Goal: Task Accomplishment & Management: Manage account settings

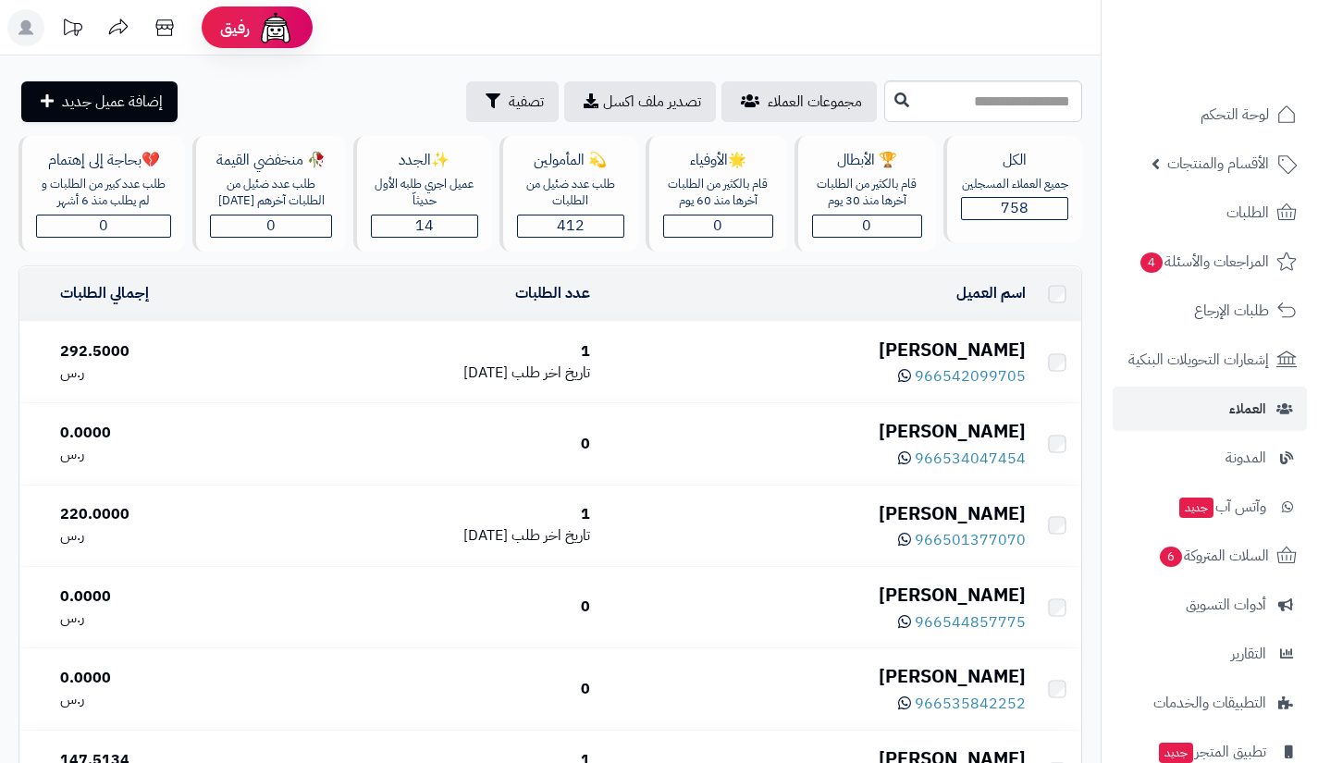
scroll to position [112, 0]
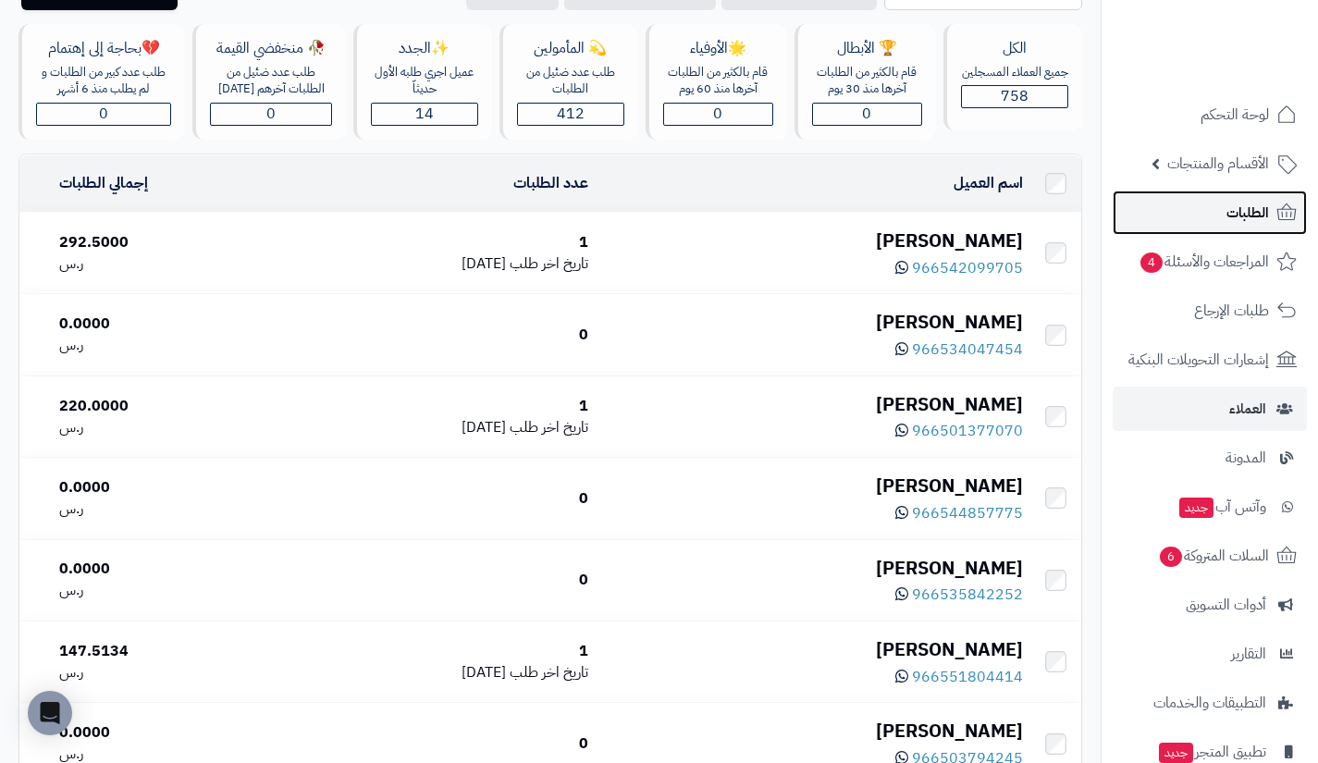
click at [1208, 220] on link "الطلبات" at bounding box center [1209, 212] width 194 height 44
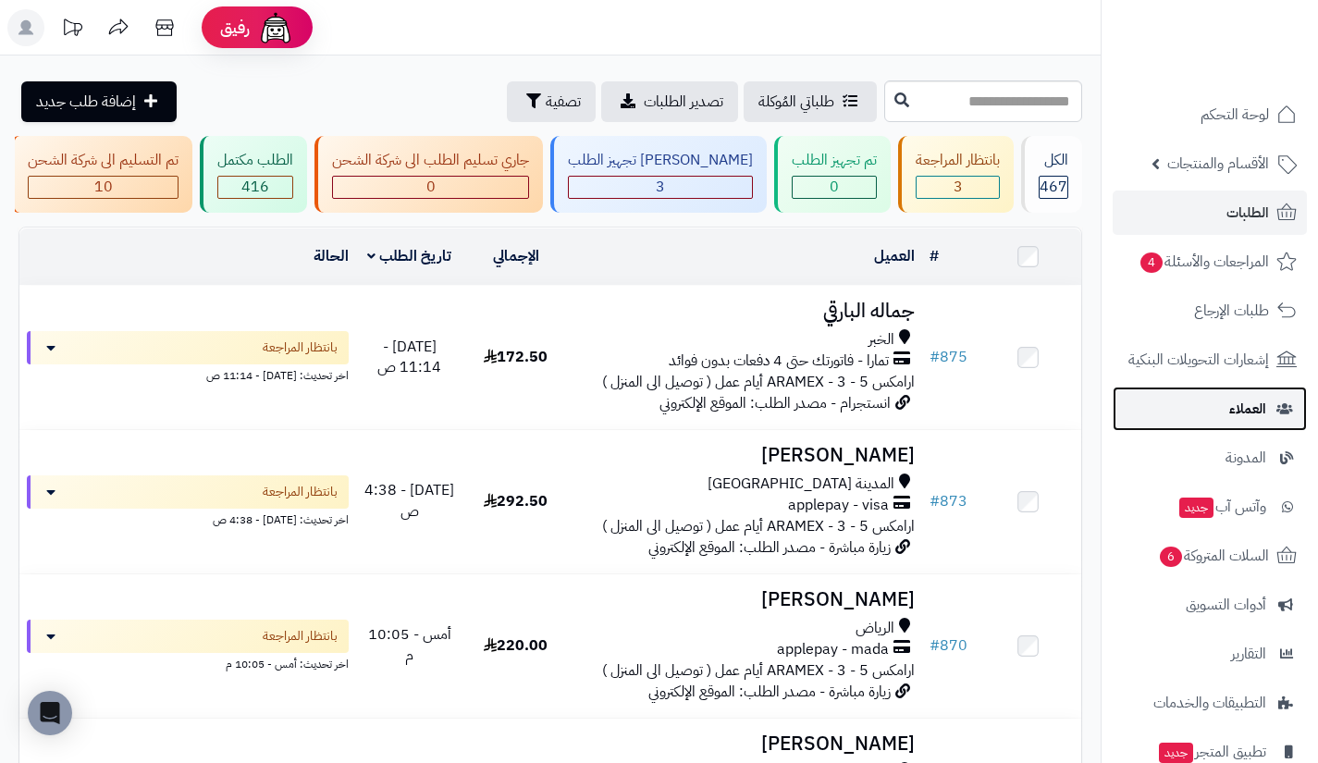
click at [1215, 396] on link "العملاء" at bounding box center [1209, 409] width 194 height 44
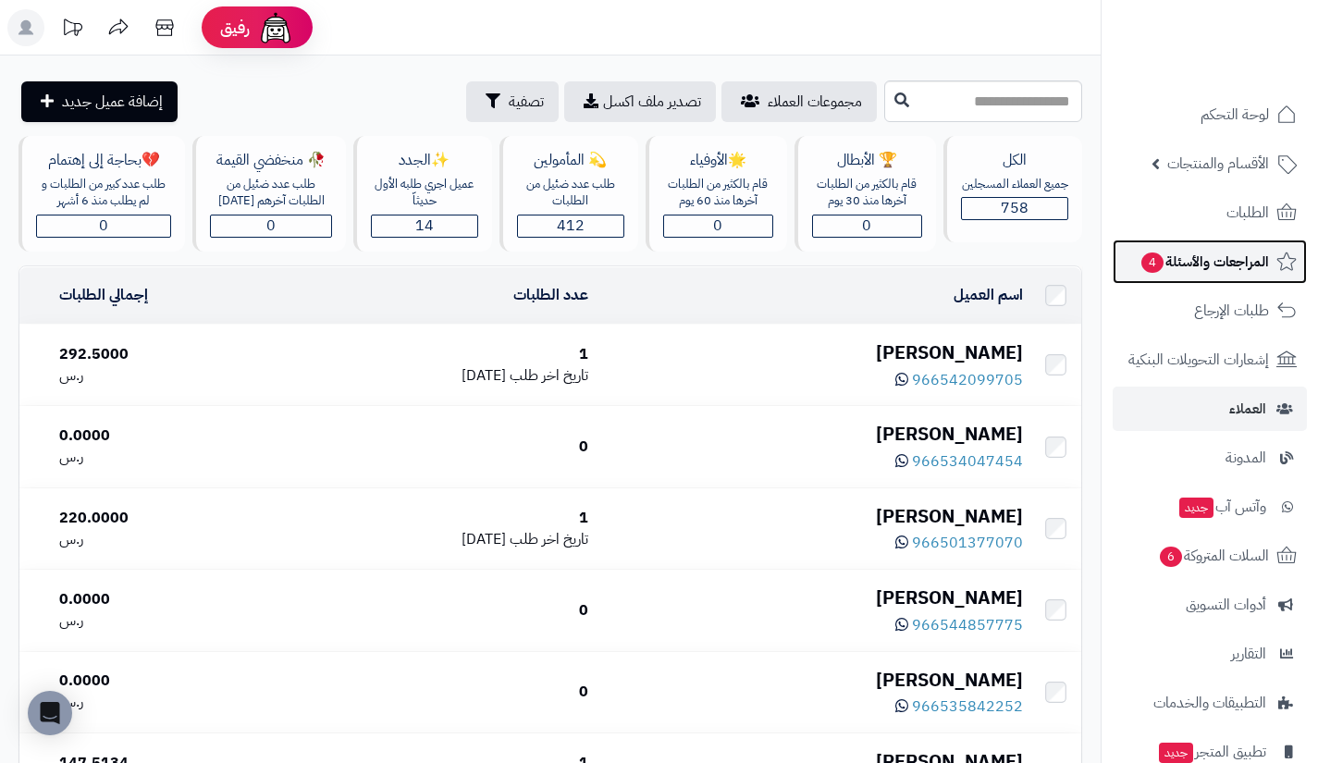
click at [1176, 240] on link "المراجعات والأسئلة 4" at bounding box center [1209, 262] width 194 height 44
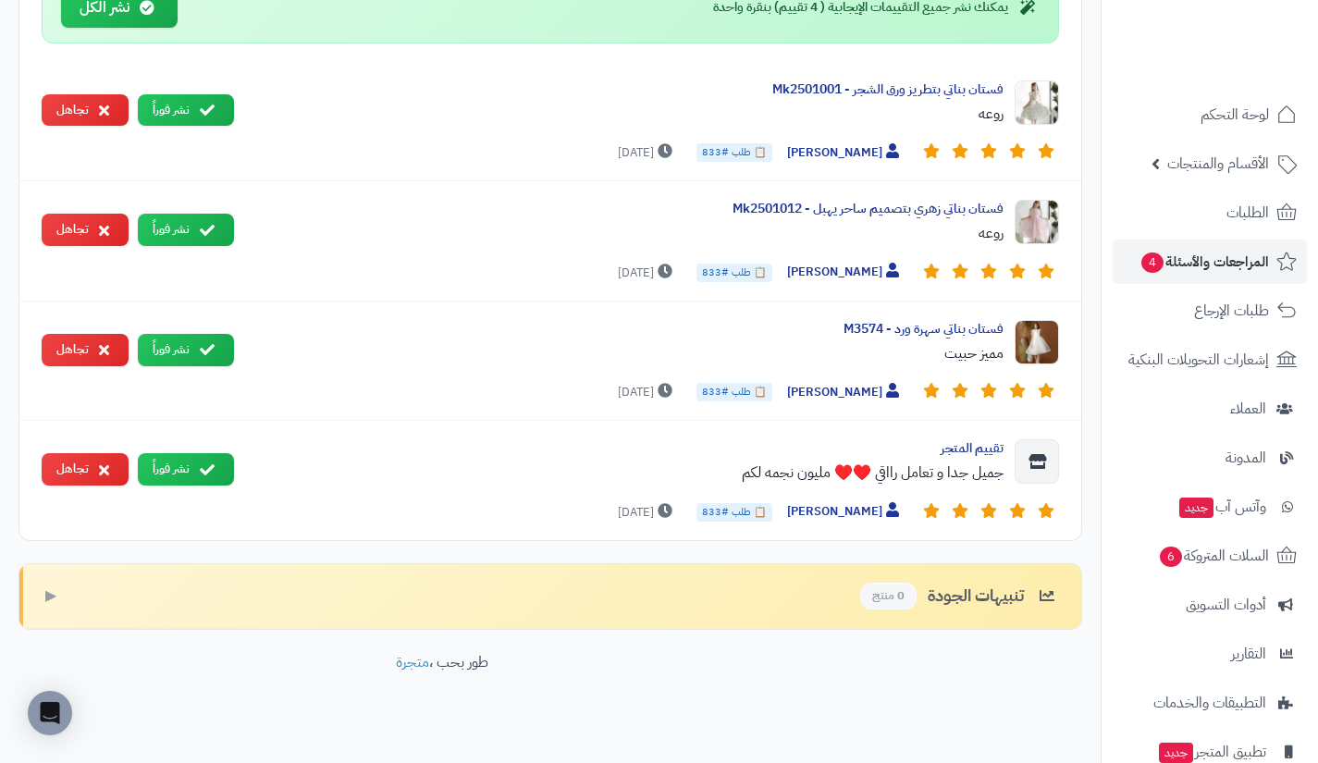
scroll to position [919, 0]
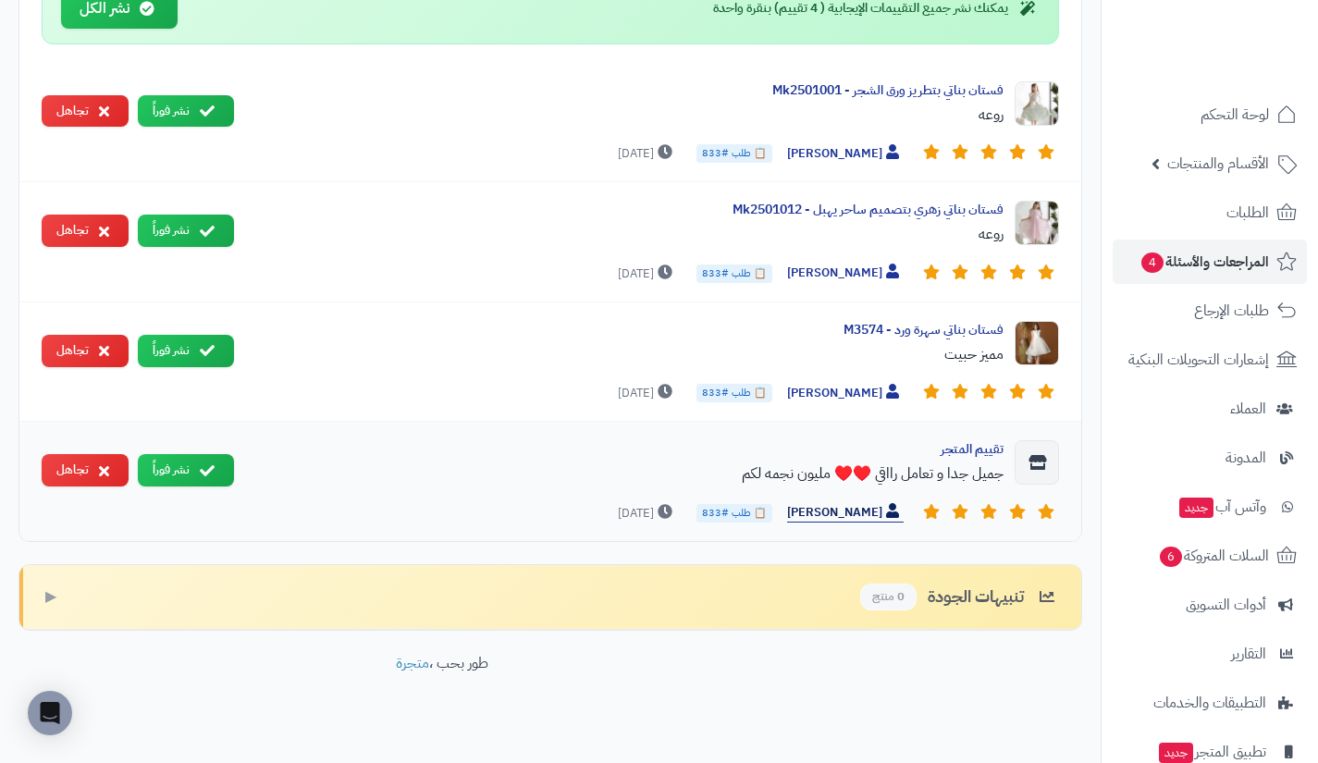
click at [850, 503] on span "[PERSON_NAME]" at bounding box center [845, 512] width 117 height 19
click at [848, 508] on span "[PERSON_NAME]" at bounding box center [845, 512] width 117 height 19
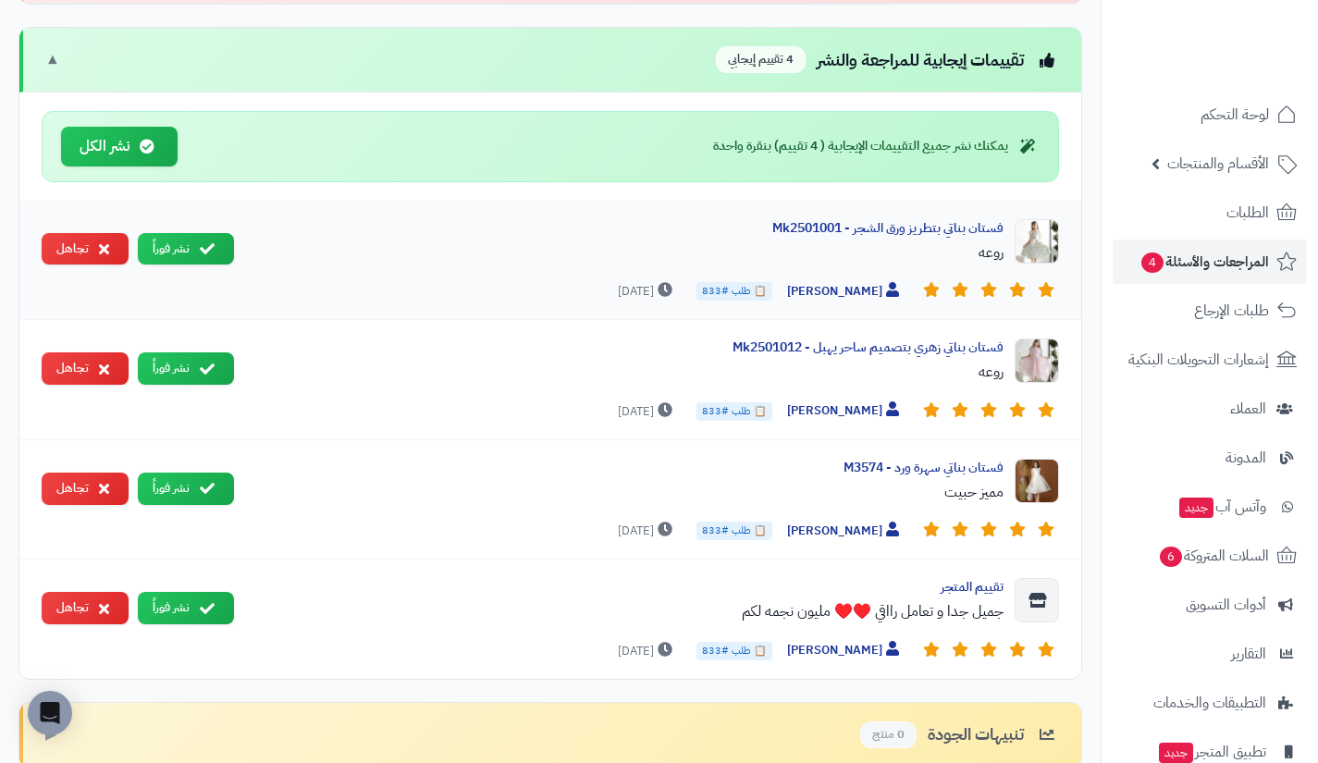
scroll to position [780, 0]
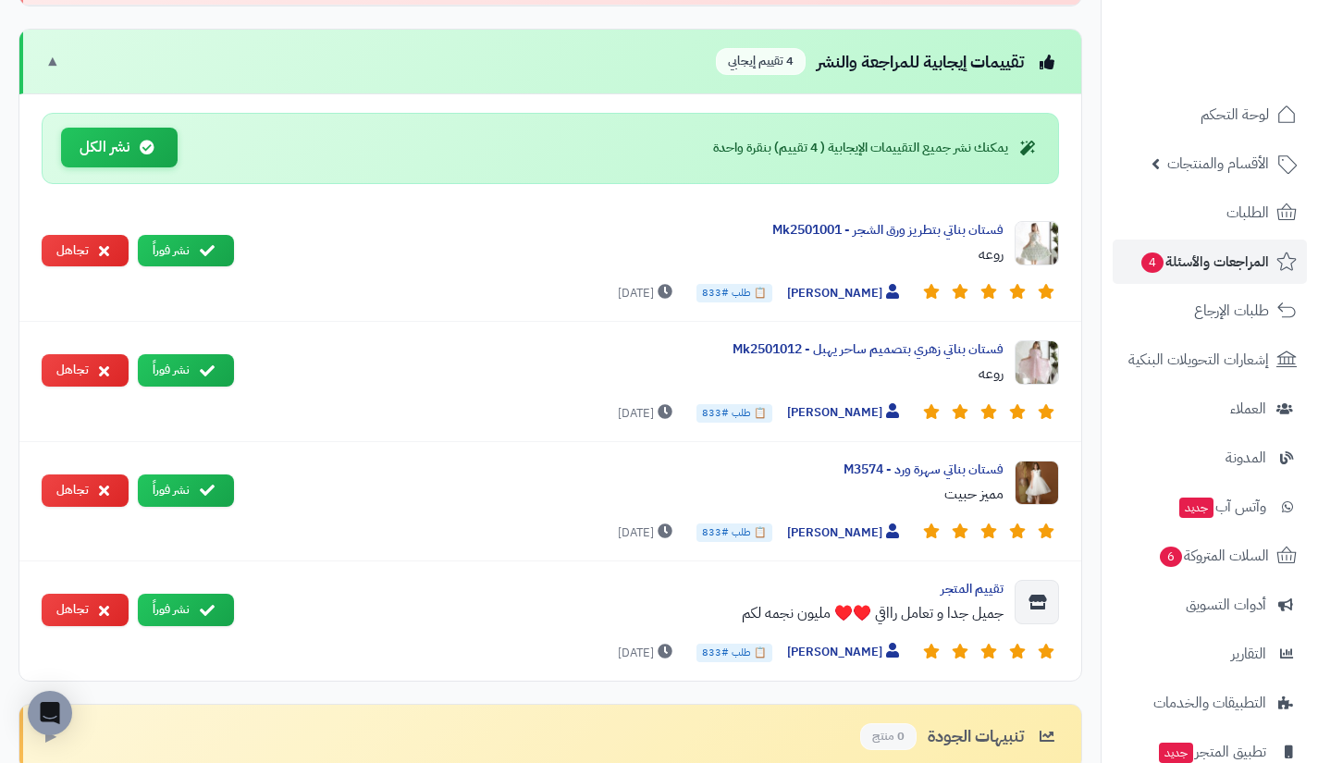
click at [128, 154] on button "نشر الكل" at bounding box center [119, 148] width 117 height 40
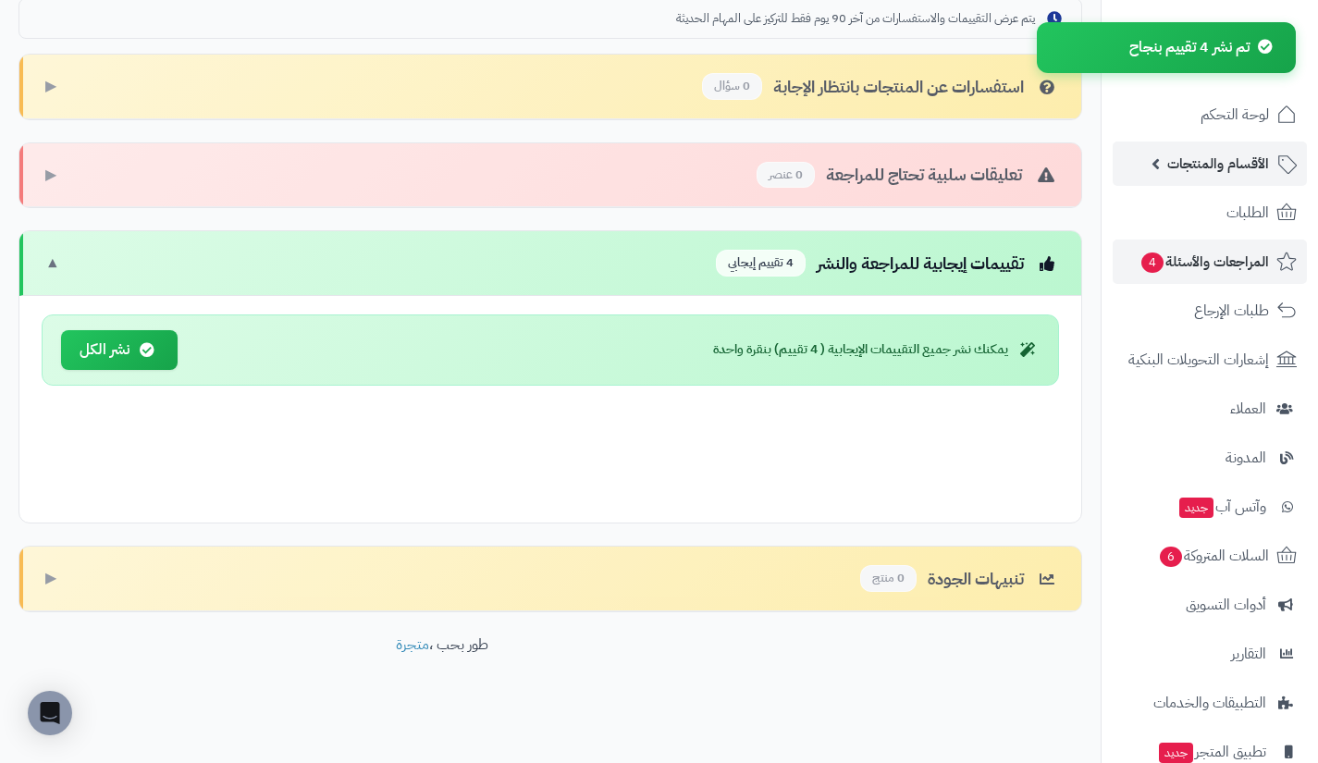
scroll to position [460, 0]
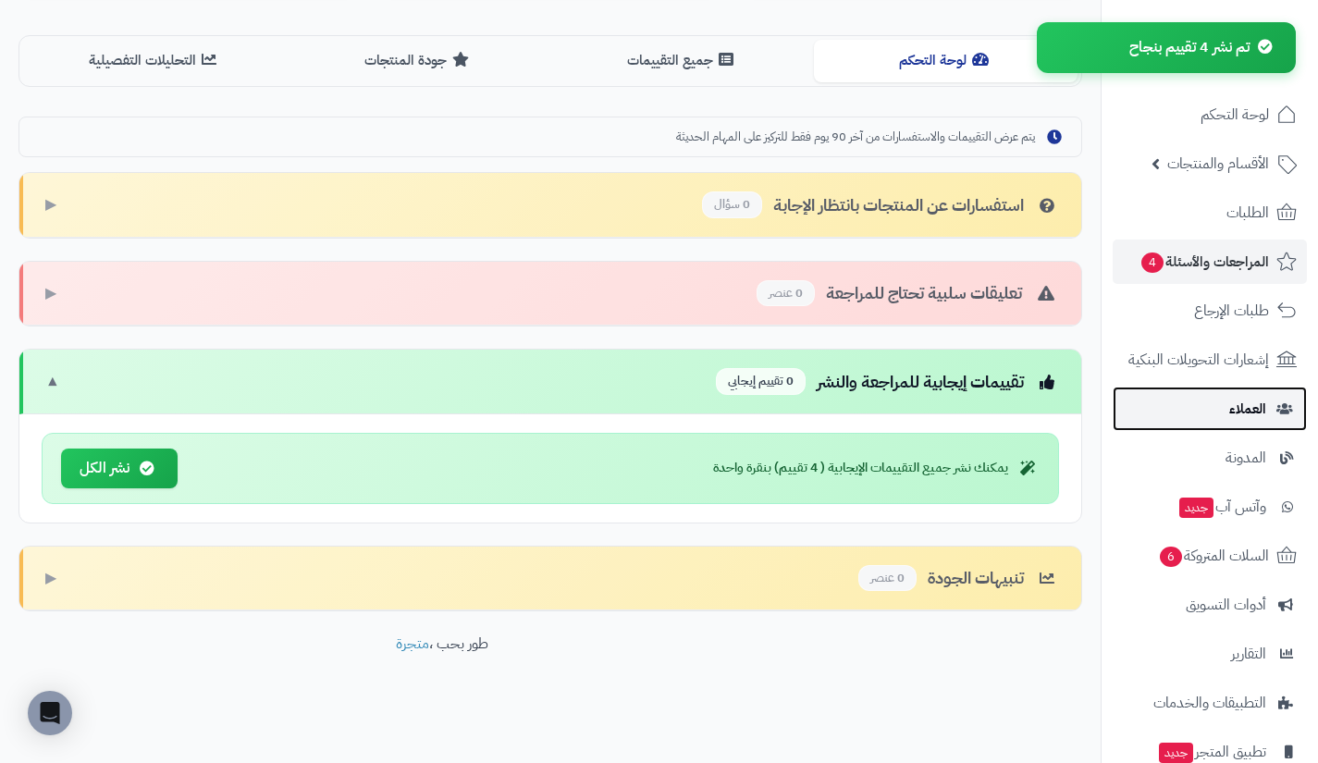
click at [1210, 410] on link "العملاء" at bounding box center [1209, 409] width 194 height 44
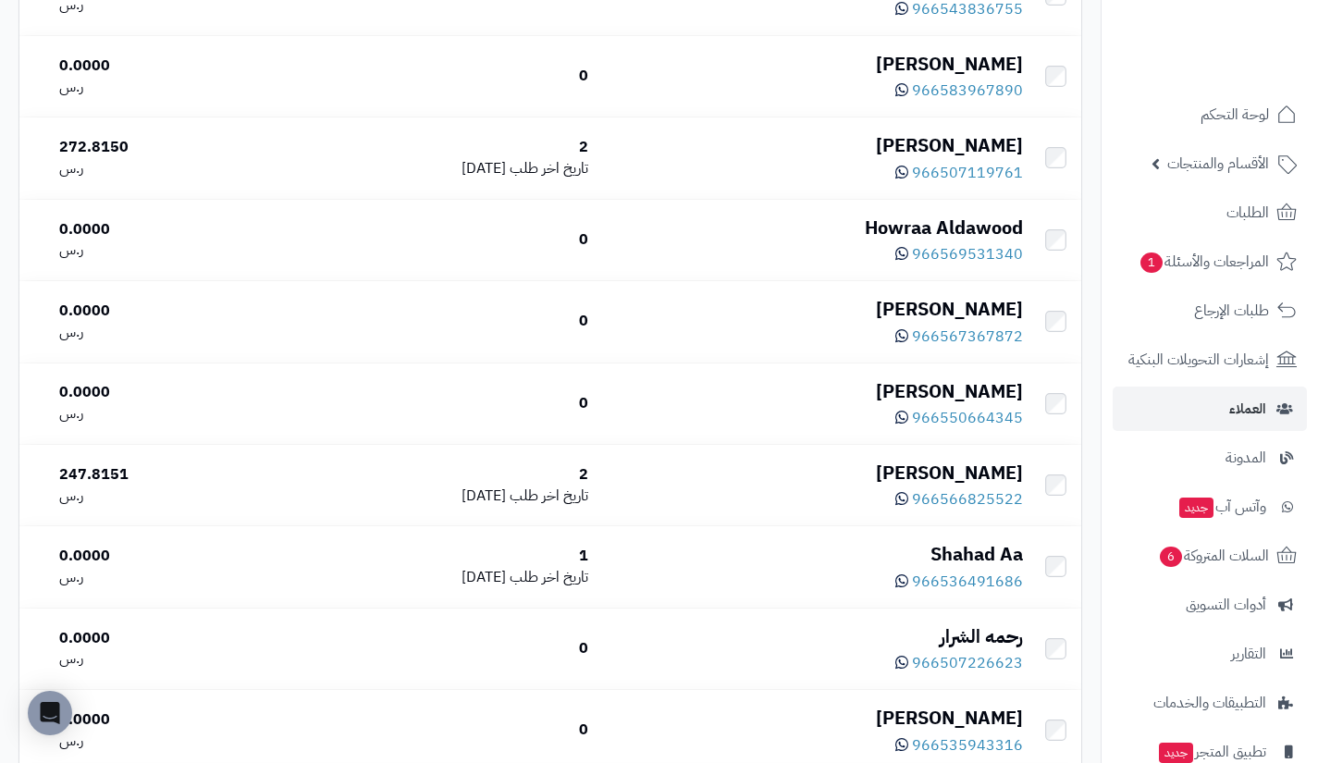
scroll to position [3889, 0]
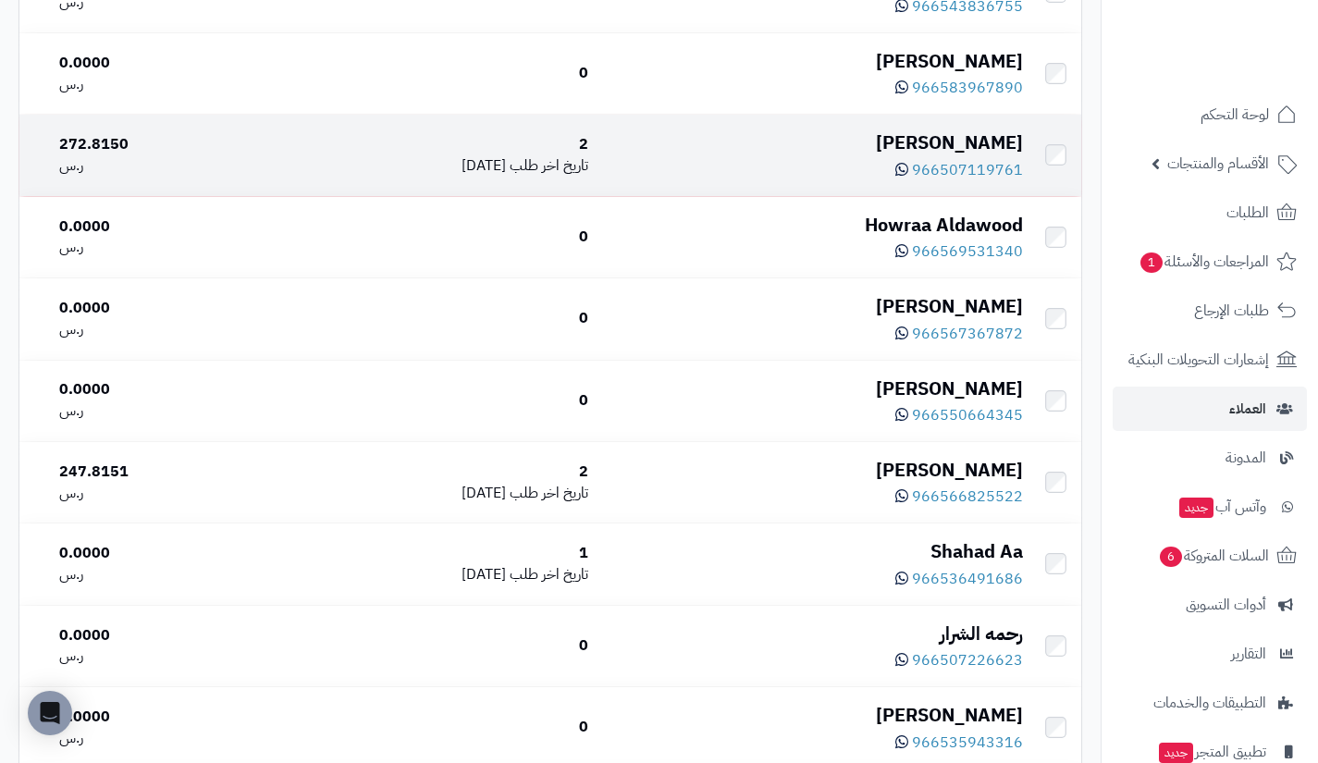
click at [944, 156] on div "[PERSON_NAME]" at bounding box center [813, 142] width 420 height 27
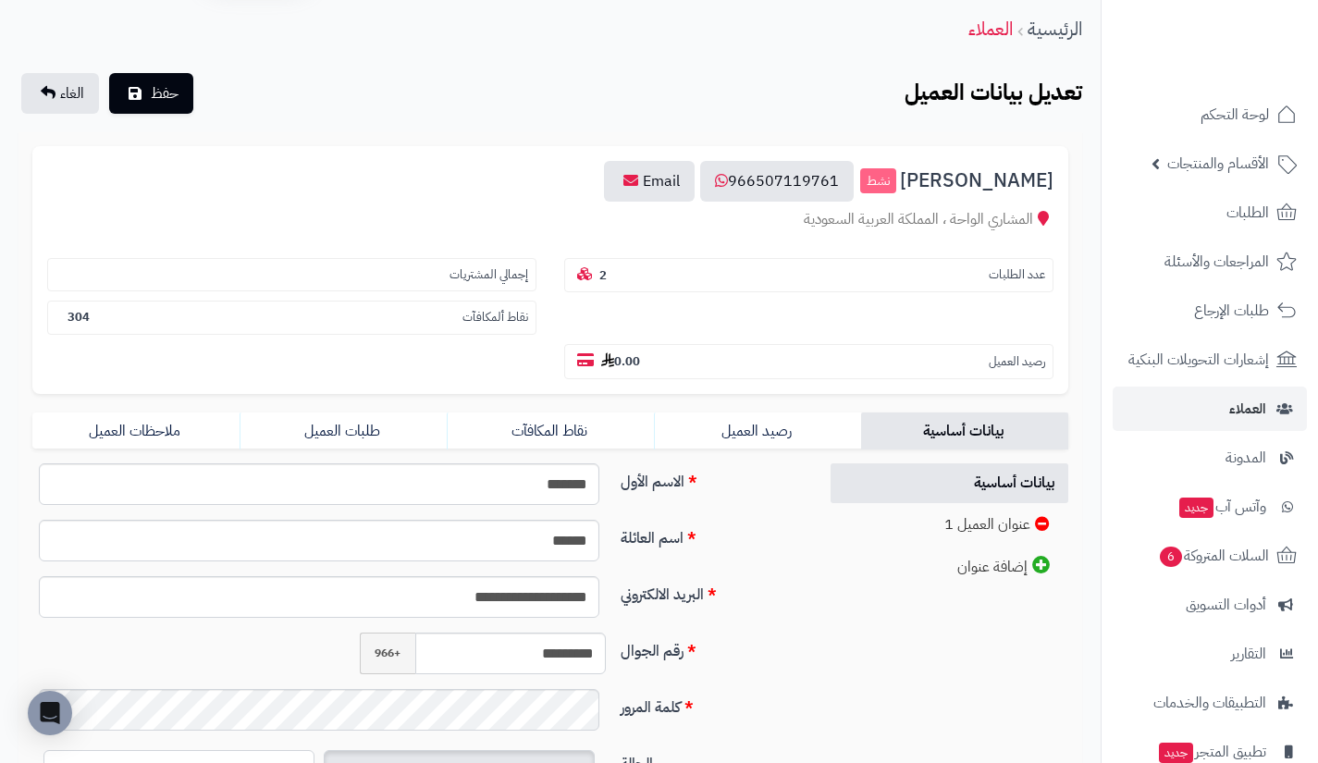
scroll to position [64, 0]
click at [624, 412] on link "نقاط المكافآت" at bounding box center [550, 430] width 207 height 37
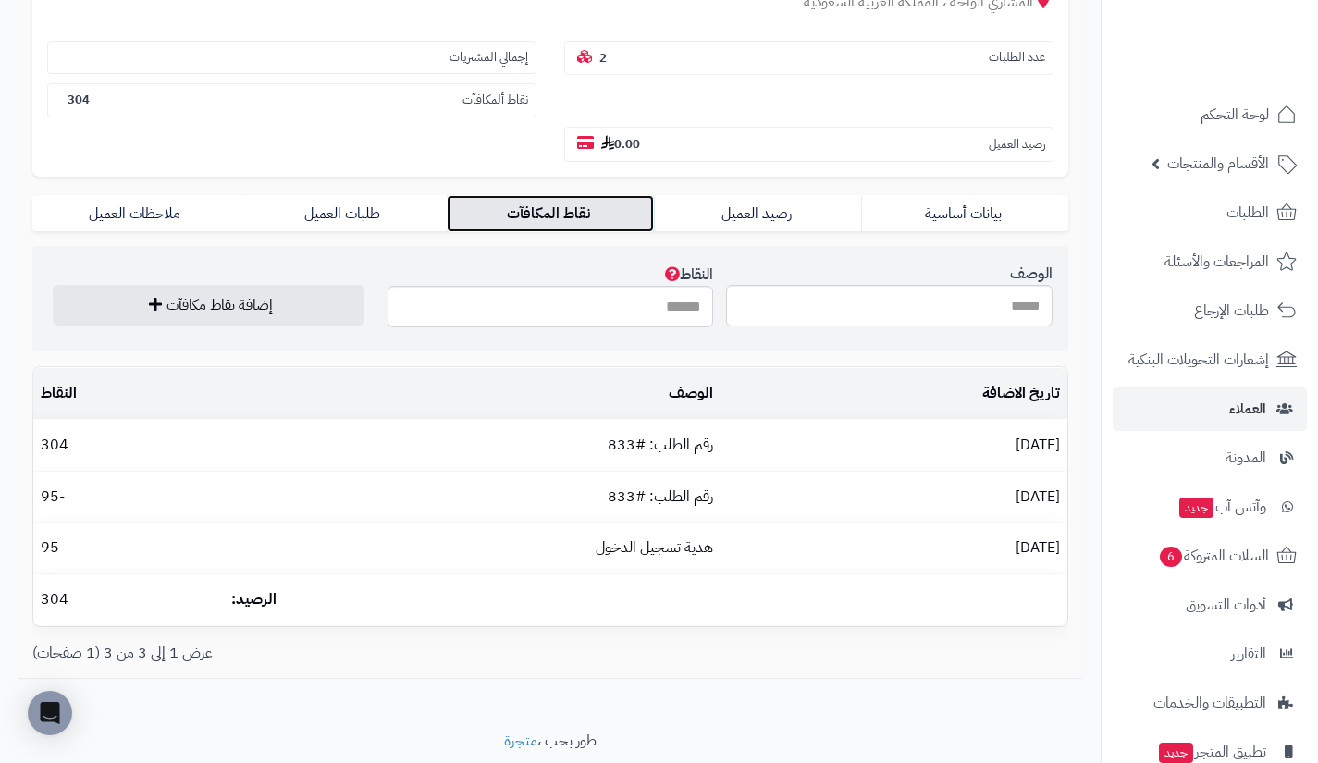
scroll to position [281, 0]
click at [921, 295] on input "الوصف" at bounding box center [889, 305] width 326 height 42
type input "**********"
type input "***"
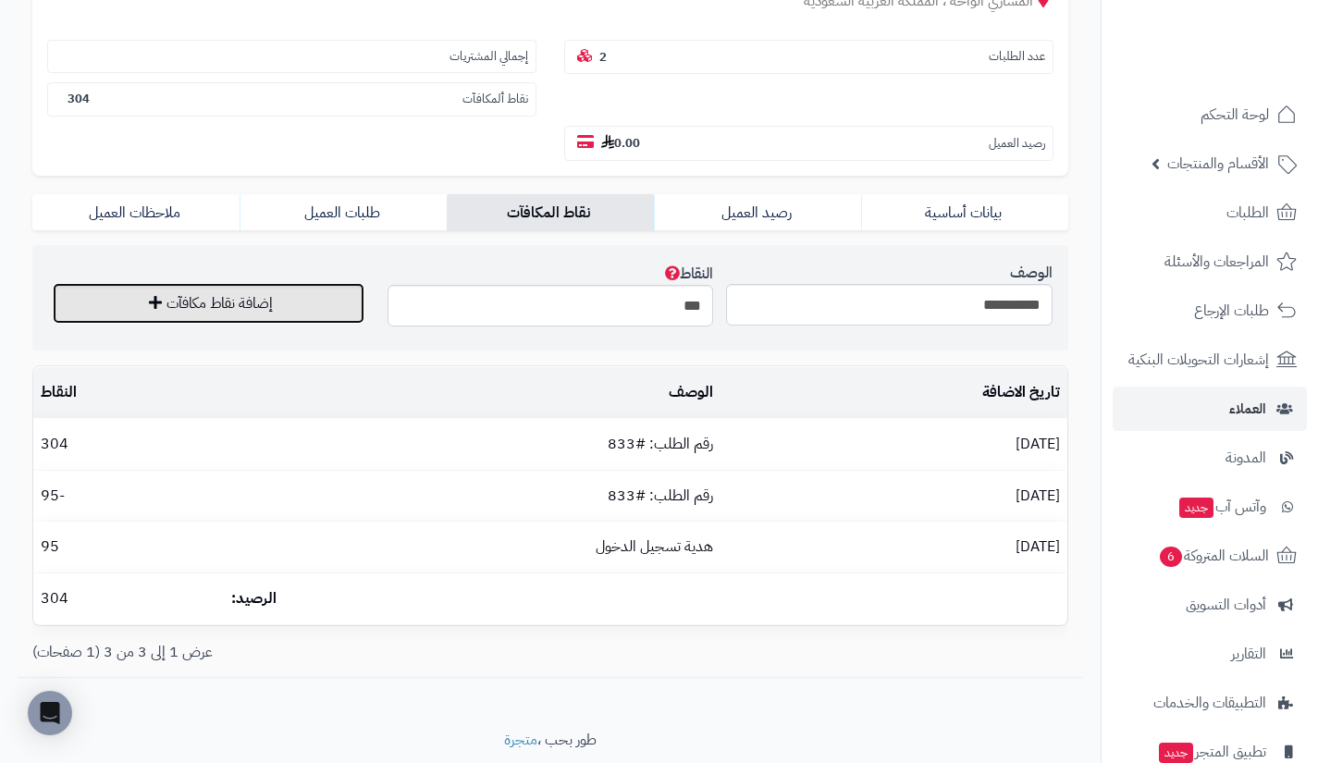
click at [325, 302] on button "إضافة نقاط مكافآت" at bounding box center [209, 303] width 312 height 41
